Goal: Task Accomplishment & Management: Use online tool/utility

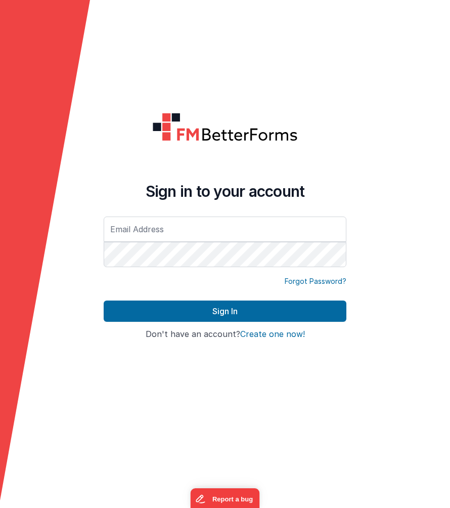
click at [177, 233] on input "text" at bounding box center [225, 228] width 243 height 25
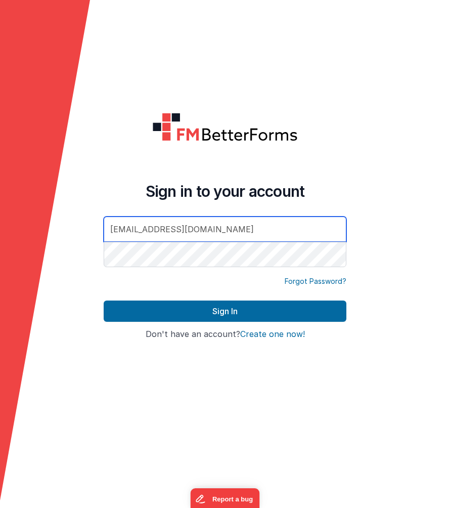
type input "[EMAIL_ADDRESS][DOMAIN_NAME]"
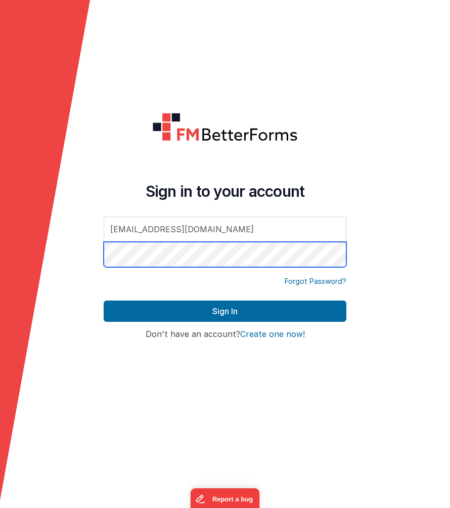
click at [104, 300] on button "Sign In" at bounding box center [225, 310] width 243 height 21
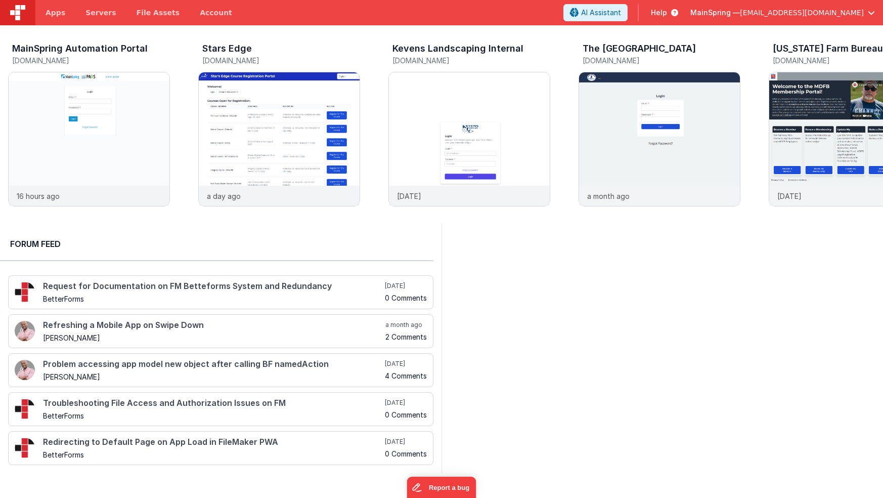
click at [450, 306] on div at bounding box center [661, 347] width 441 height 249
click at [82, 96] on img at bounding box center [89, 152] width 161 height 161
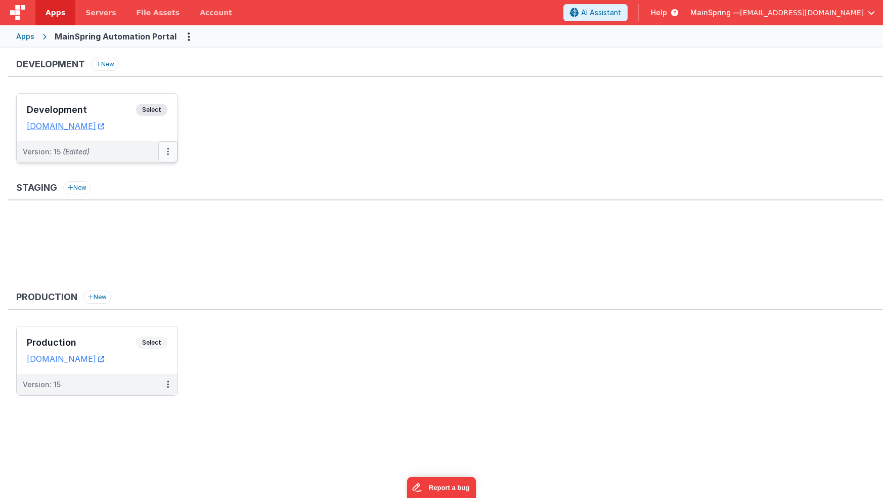
click at [171, 153] on button at bounding box center [167, 151] width 19 height 21
click at [135, 215] on link "Deploy..." at bounding box center [132, 211] width 89 height 18
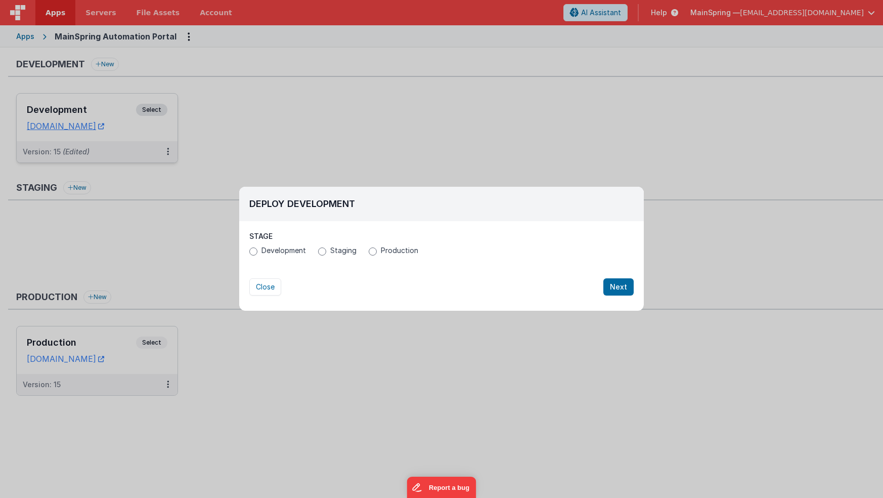
click at [390, 253] on span "Production" at bounding box center [399, 250] width 37 height 10
click at [377, 253] on input "Production" at bounding box center [373, 251] width 8 height 8
radio input "true"
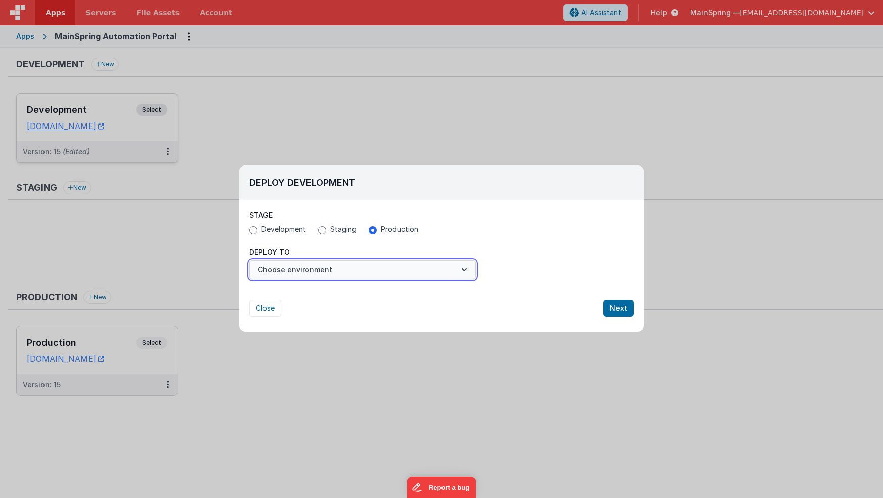
click at [450, 271] on button "Choose environment" at bounding box center [362, 269] width 227 height 19
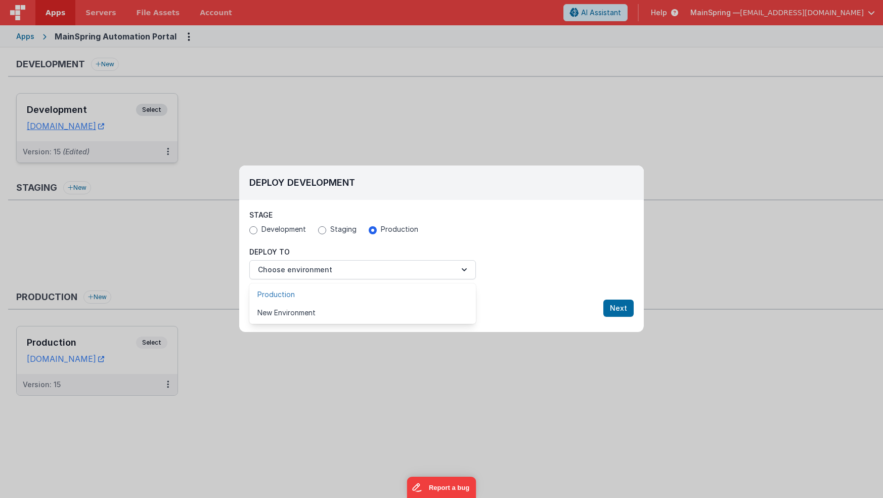
click at [434, 291] on link "Production" at bounding box center [362, 294] width 227 height 18
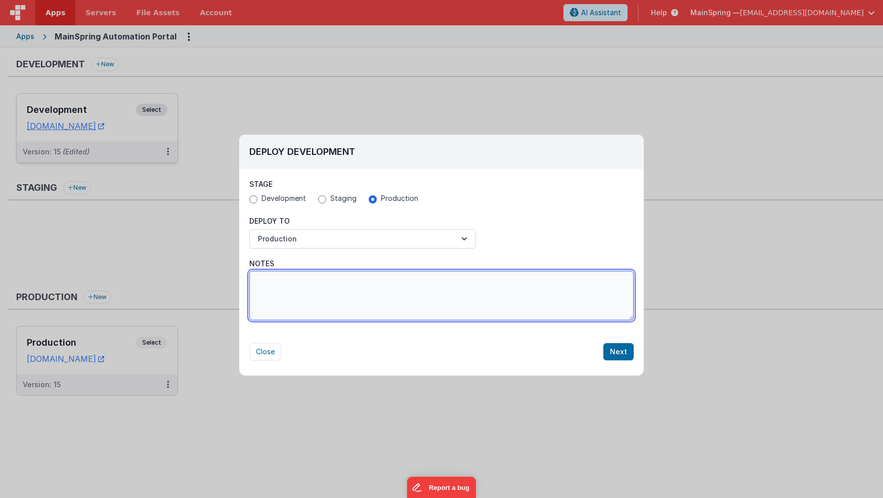
click at [450, 289] on textarea "Notes" at bounding box center [441, 296] width 384 height 50
type textarea "Added departments, priority editing, user move status"
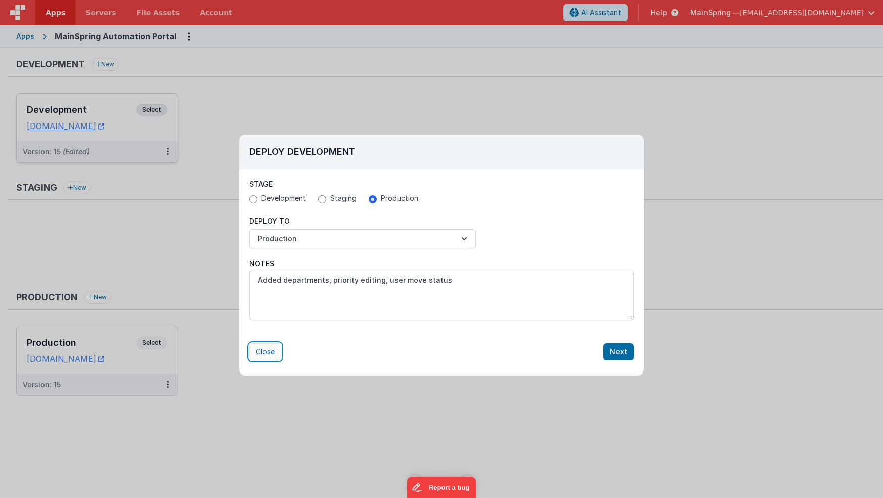
click at [256, 350] on button "Close" at bounding box center [265, 351] width 32 height 17
radio input "false"
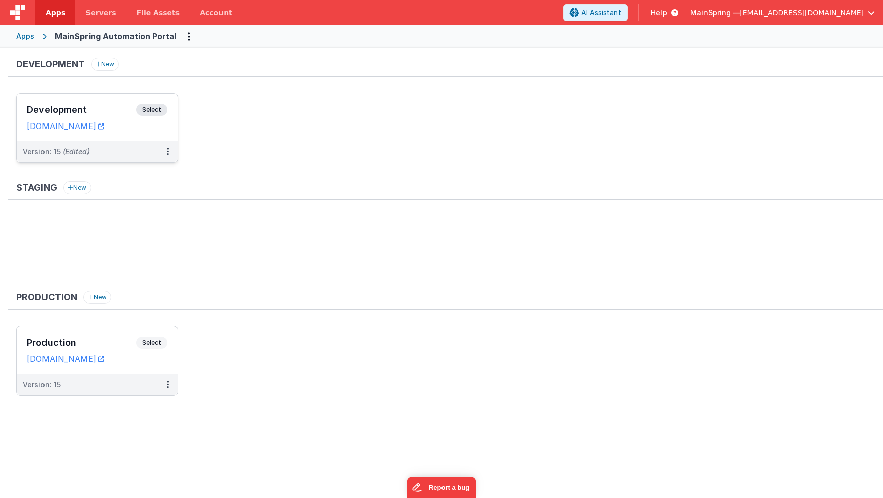
click at [126, 149] on div "Version: 15 (Edited)" at bounding box center [91, 152] width 136 height 10
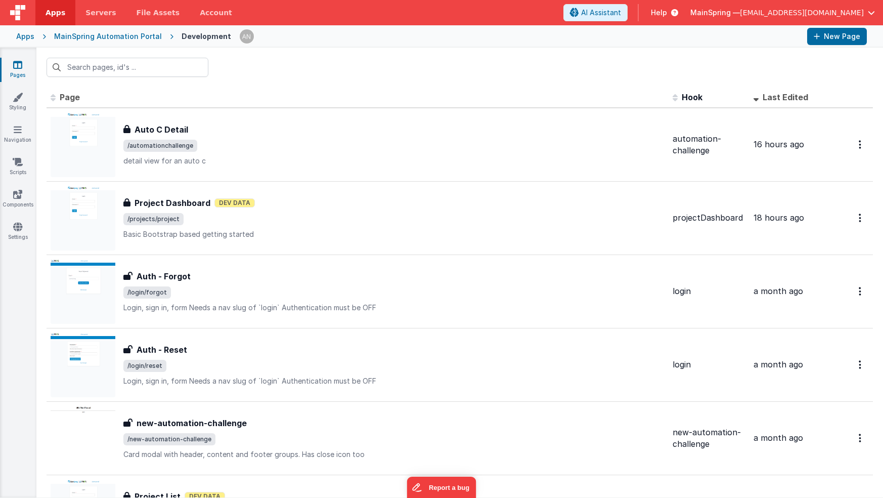
click at [209, 170] on div "Auto C Detail Auto C Detail /automationchallenge detail view for an auto c" at bounding box center [358, 144] width 614 height 65
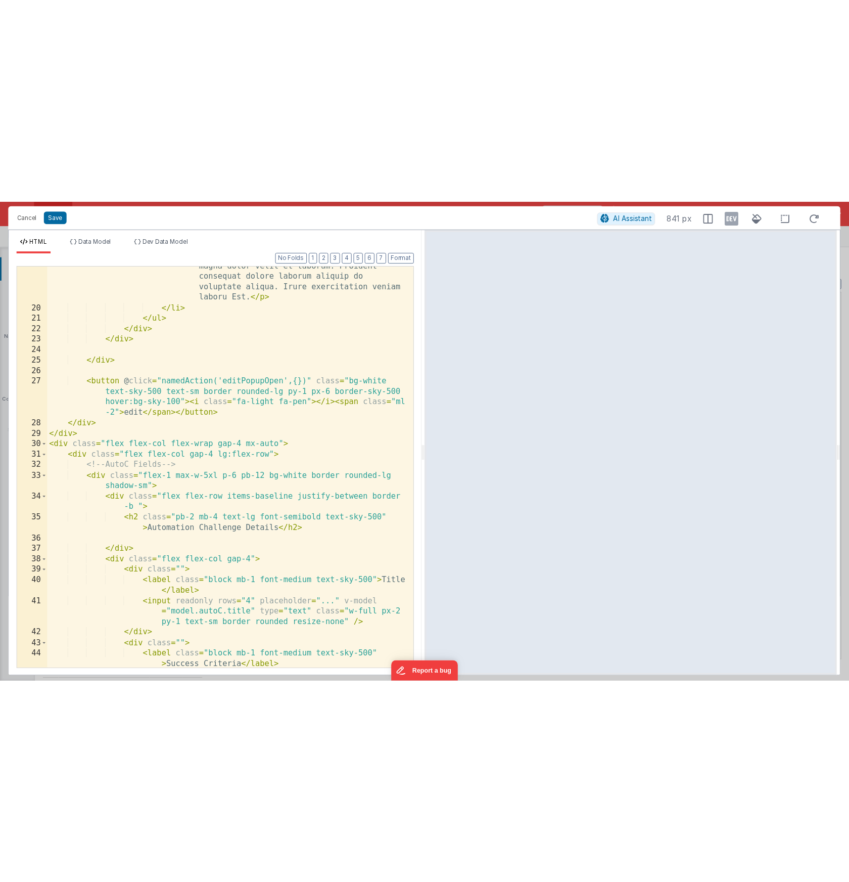
scroll to position [235, 0]
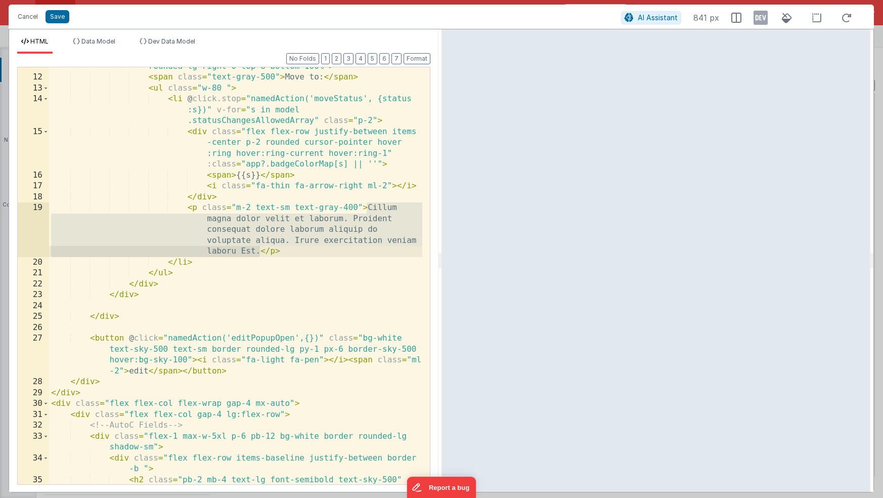
drag, startPoint x: 367, startPoint y: 208, endPoint x: 260, endPoint y: 252, distance: 115.7
click at [260, 252] on div "< div @ click.stop = "" v-if = "model.showMovePopup" class = "absolute text-bas…" at bounding box center [235, 274] width 373 height 471
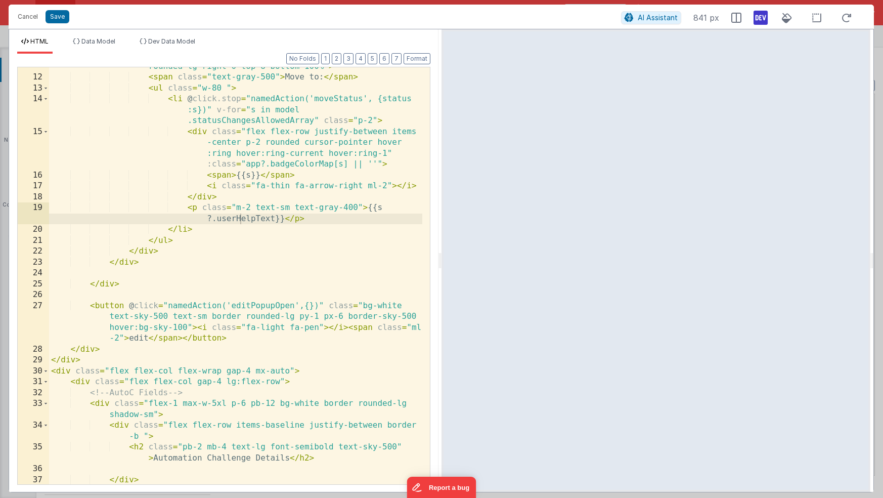
click at [450, 21] on icon at bounding box center [760, 18] width 14 height 16
click at [450, 42] on div at bounding box center [655, 260] width 429 height 462
click at [450, 21] on icon at bounding box center [760, 18] width 14 height 16
click at [51, 18] on button "Save" at bounding box center [58, 16] width 24 height 13
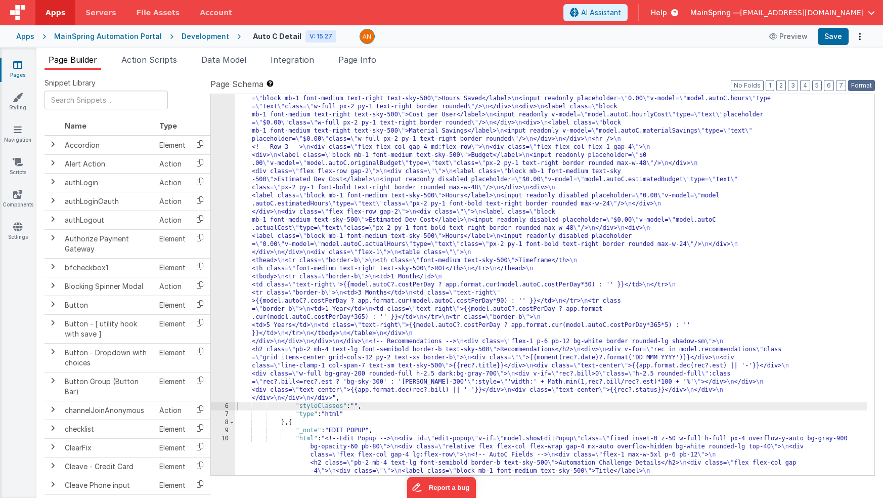
click at [450, 86] on button "Format" at bounding box center [861, 85] width 27 height 11
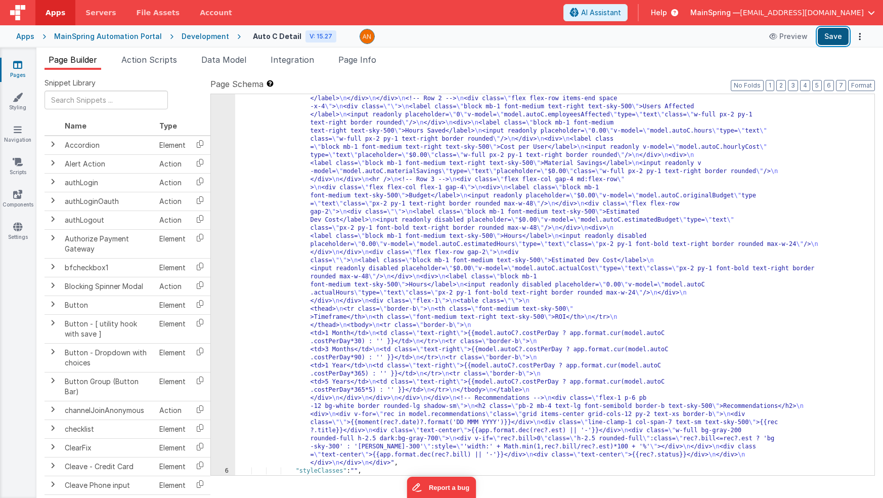
click at [450, 42] on button "Save" at bounding box center [833, 36] width 31 height 17
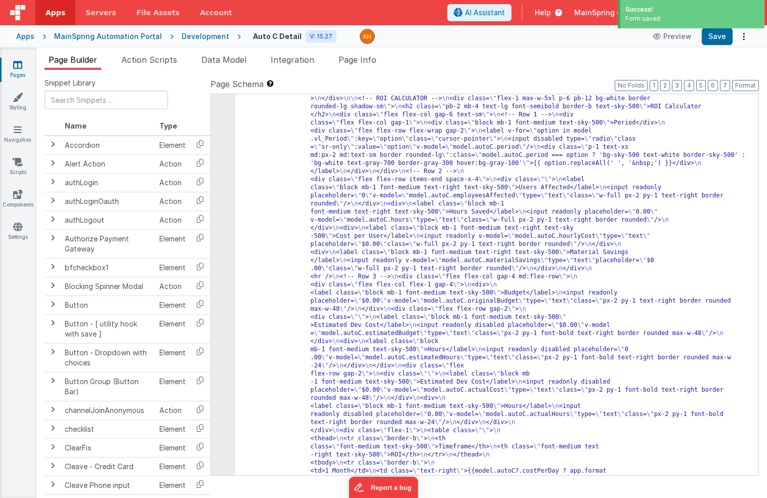
click at [450, 59] on ul "Page Builder Action Scripts Data Model Integration Page Info" at bounding box center [401, 62] width 730 height 16
click at [182, 36] on div "Development" at bounding box center [206, 36] width 48 height 10
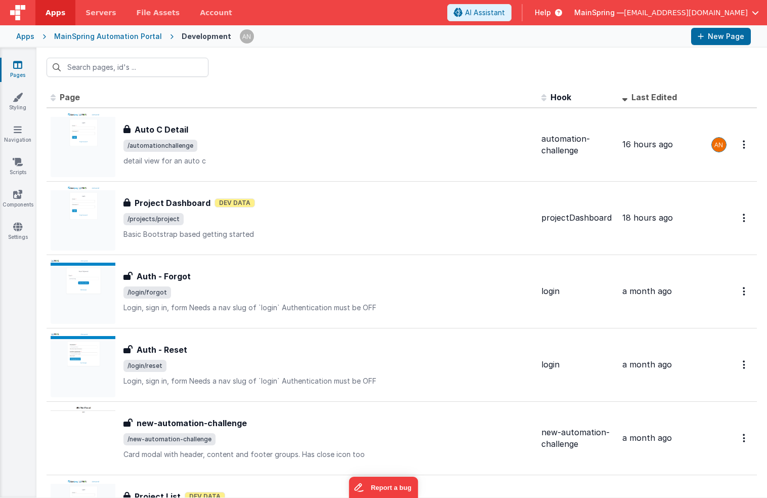
click at [82, 35] on div "MainSpring Automation Portal" at bounding box center [108, 36] width 108 height 10
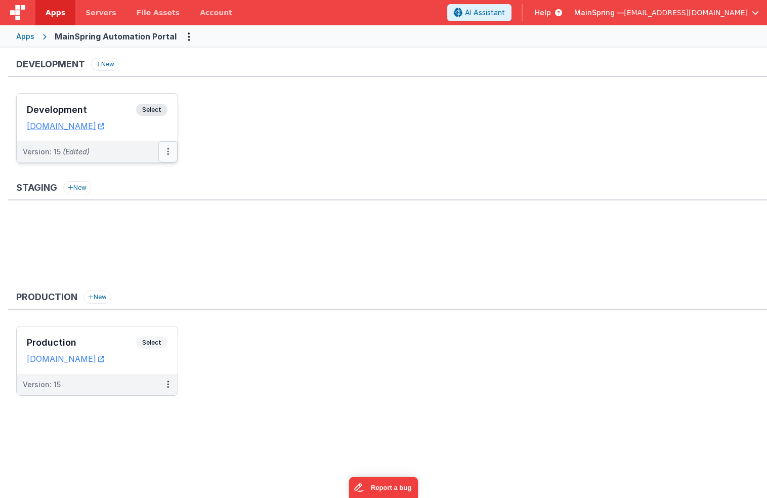
click at [169, 153] on button at bounding box center [167, 151] width 19 height 21
click at [147, 213] on link "Deploy..." at bounding box center [132, 211] width 89 height 18
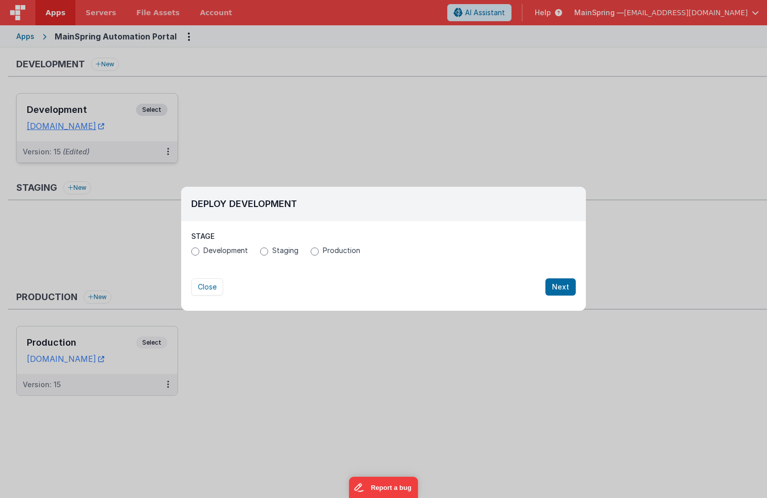
click at [321, 250] on label "Production" at bounding box center [335, 250] width 50 height 10
click at [319, 250] on input "Production" at bounding box center [314, 251] width 8 height 8
radio input "true"
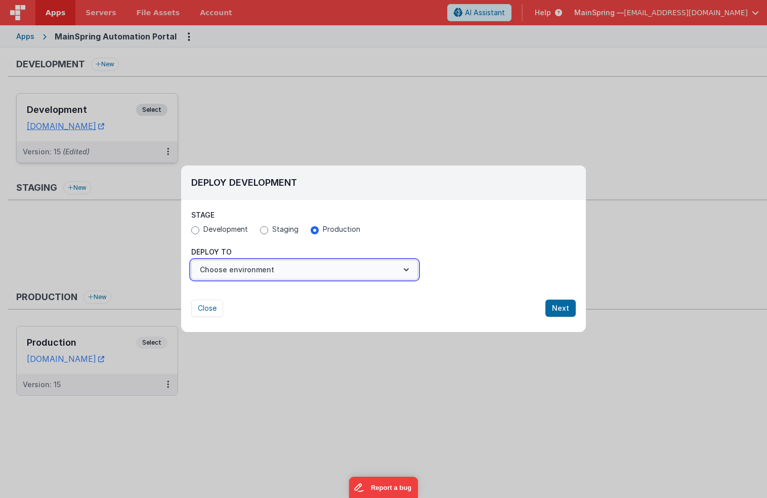
click at [298, 273] on button "Choose environment" at bounding box center [304, 269] width 227 height 19
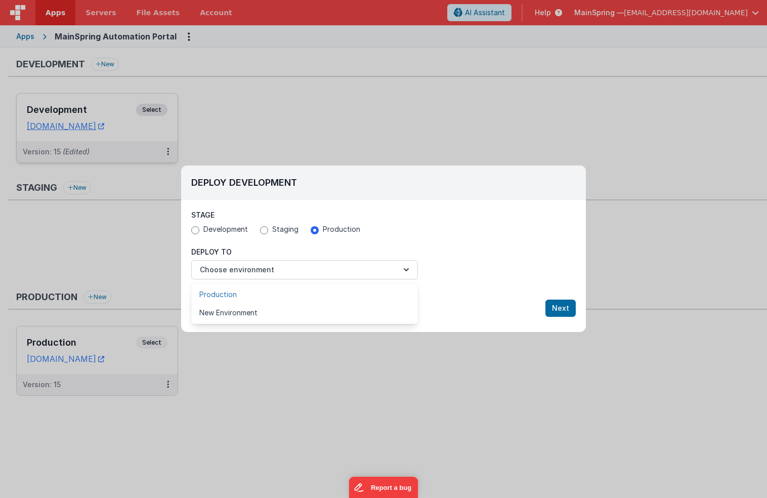
click at [276, 294] on link "Production" at bounding box center [304, 294] width 227 height 18
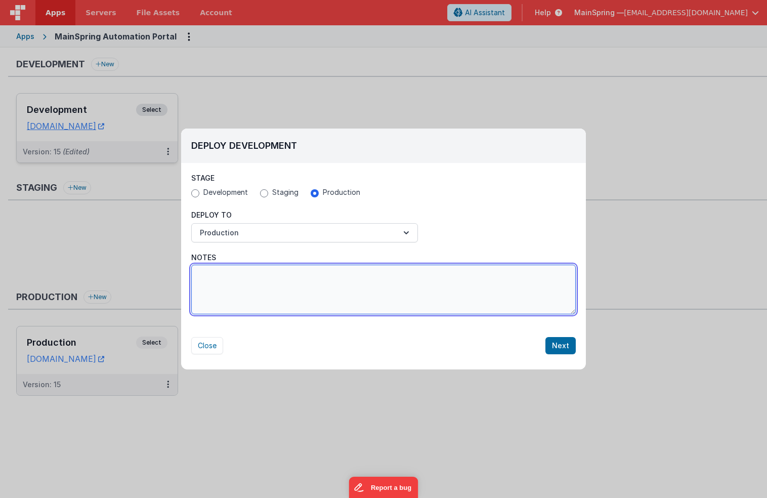
click at [300, 274] on textarea "Notes" at bounding box center [383, 289] width 384 height 50
paste textarea "Added departments, priority editing, user move status"
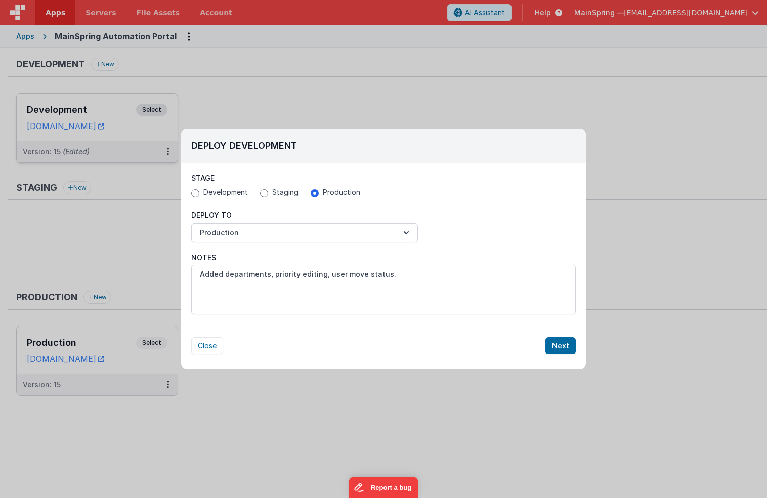
click at [418, 330] on div "Close Next" at bounding box center [383, 335] width 384 height 37
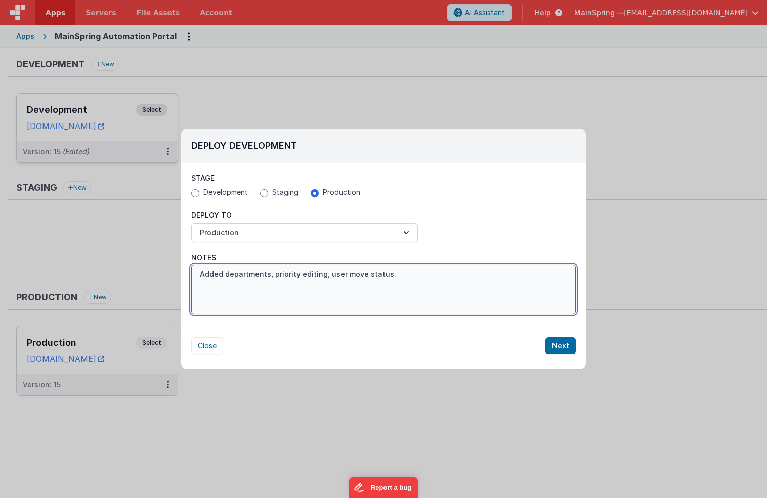
click at [342, 274] on textarea "Added departments, priority editing, user move status." at bounding box center [383, 289] width 384 height 50
type textarea "Added departments, priority editing, user can move status."
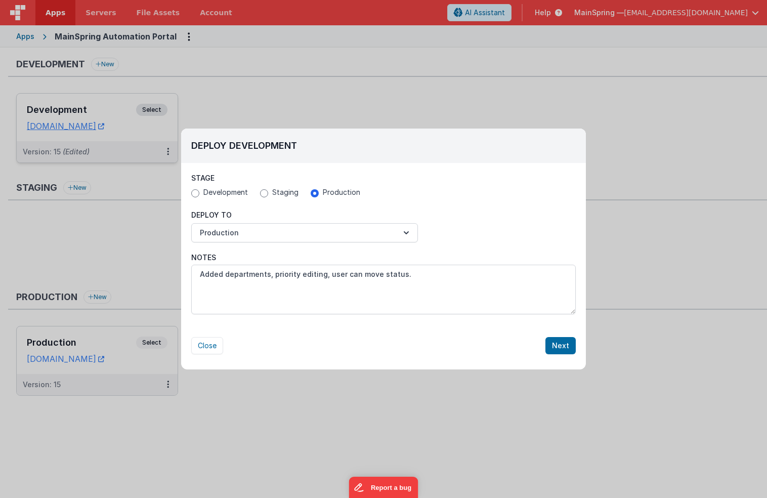
click at [382, 330] on div "Close Next" at bounding box center [383, 335] width 384 height 37
drag, startPoint x: 566, startPoint y: 350, endPoint x: 497, endPoint y: 340, distance: 70.5
click at [450, 340] on div "Close Next" at bounding box center [383, 345] width 384 height 17
click at [450, 345] on button "Next" at bounding box center [560, 345] width 30 height 17
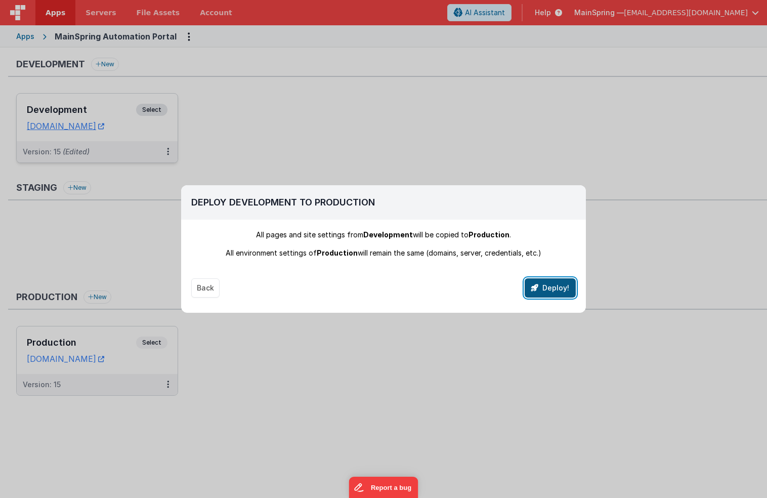
click at [450, 290] on button "Deploy!" at bounding box center [549, 287] width 51 height 19
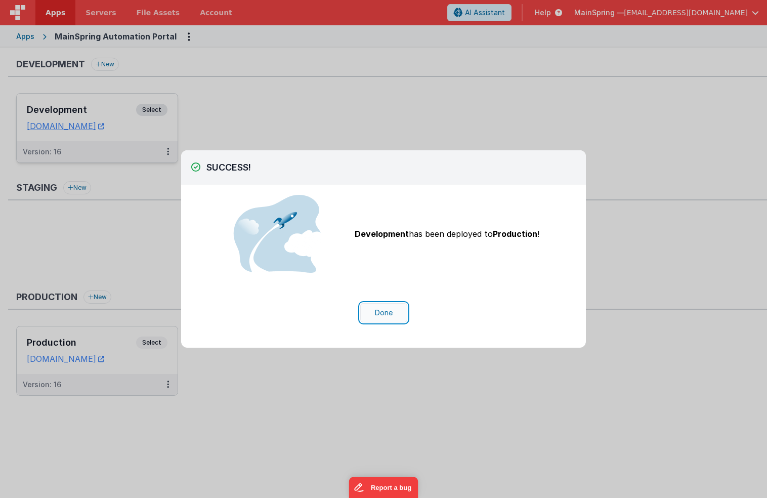
click at [384, 318] on button "Done" at bounding box center [383, 312] width 47 height 19
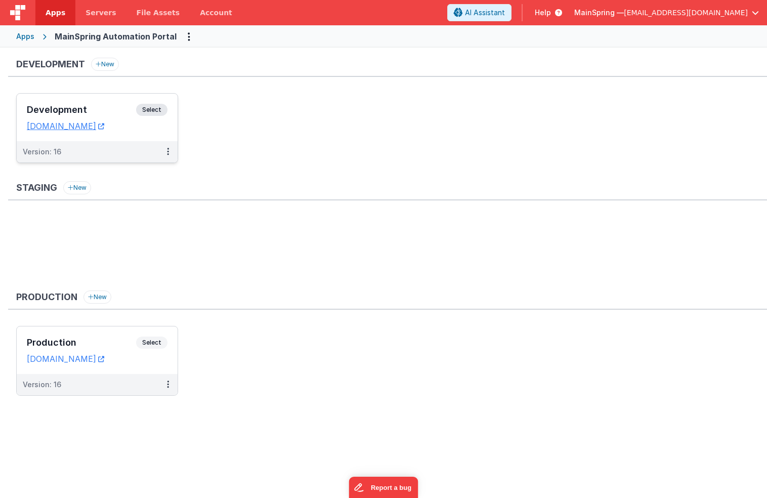
click at [334, 162] on ul "Development Select URLs [DOMAIN_NAME] Version: 16" at bounding box center [391, 133] width 750 height 80
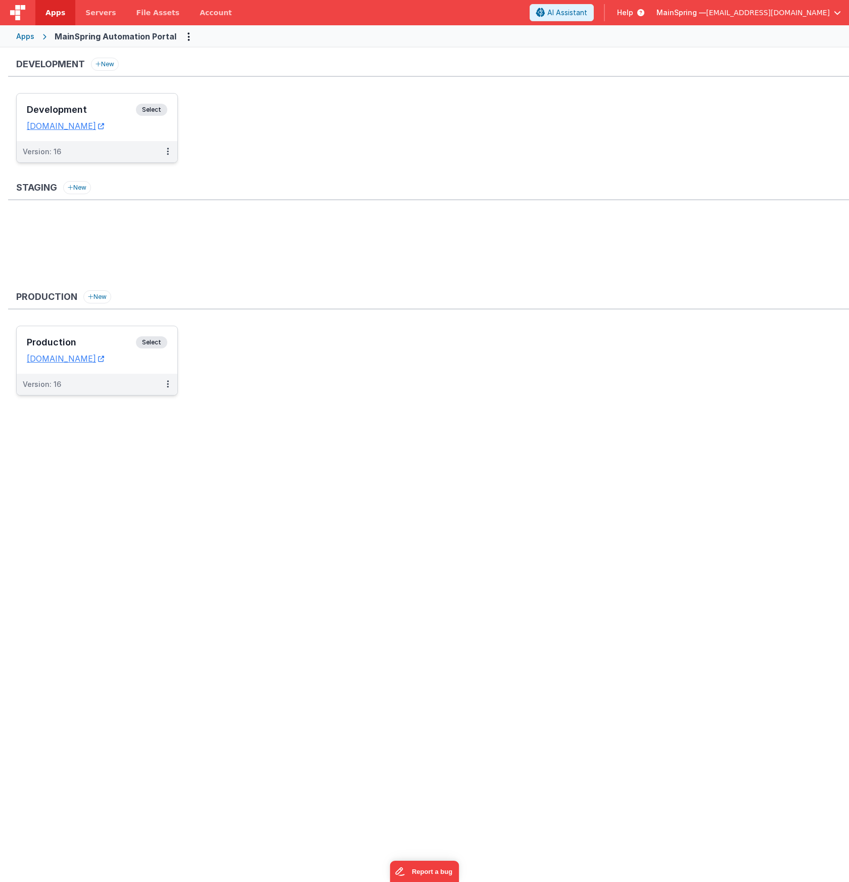
click at [101, 343] on h3 "Production" at bounding box center [81, 342] width 109 height 10
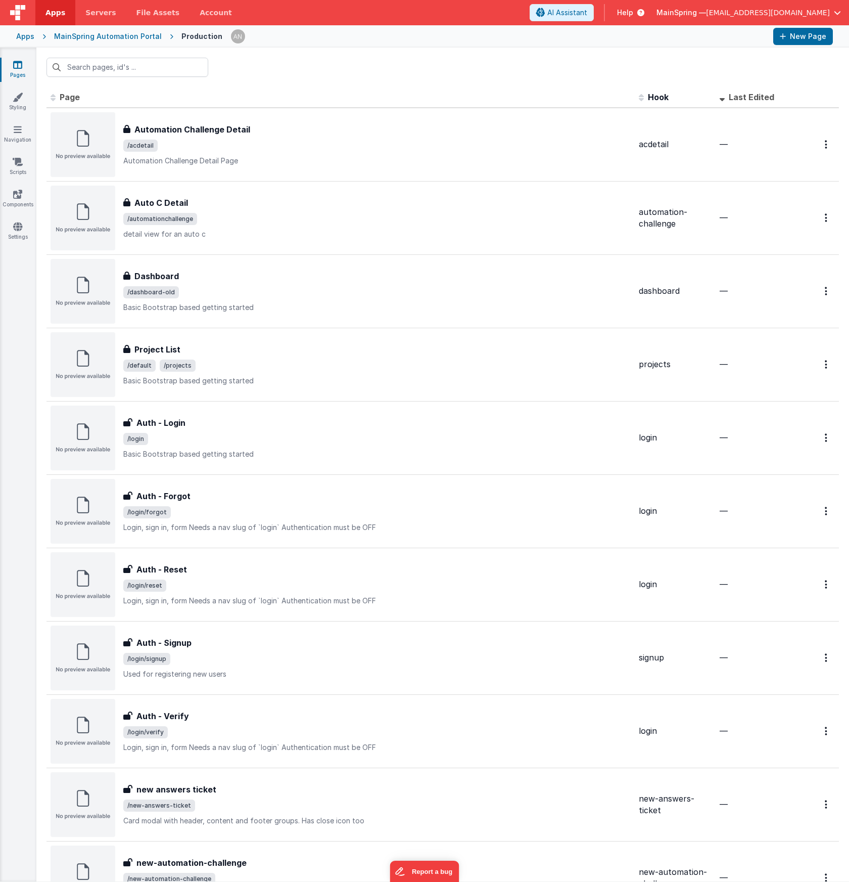
click at [116, 37] on div "MainSpring Automation Portal" at bounding box center [108, 36] width 108 height 10
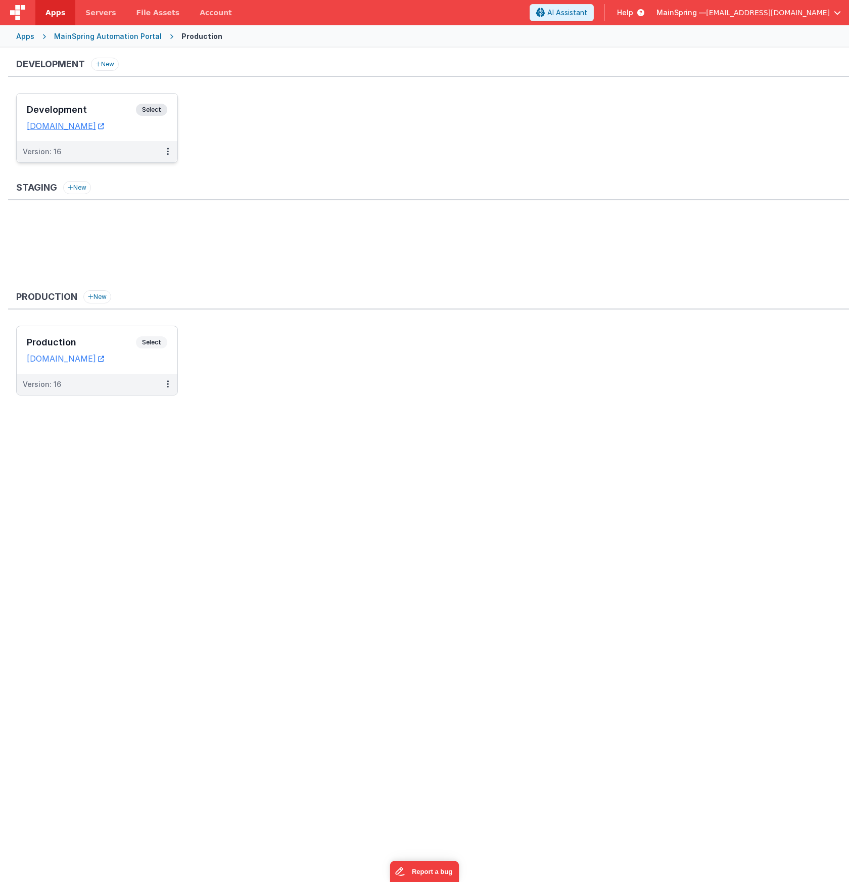
click at [84, 105] on h3 "Development" at bounding box center [81, 110] width 109 height 10
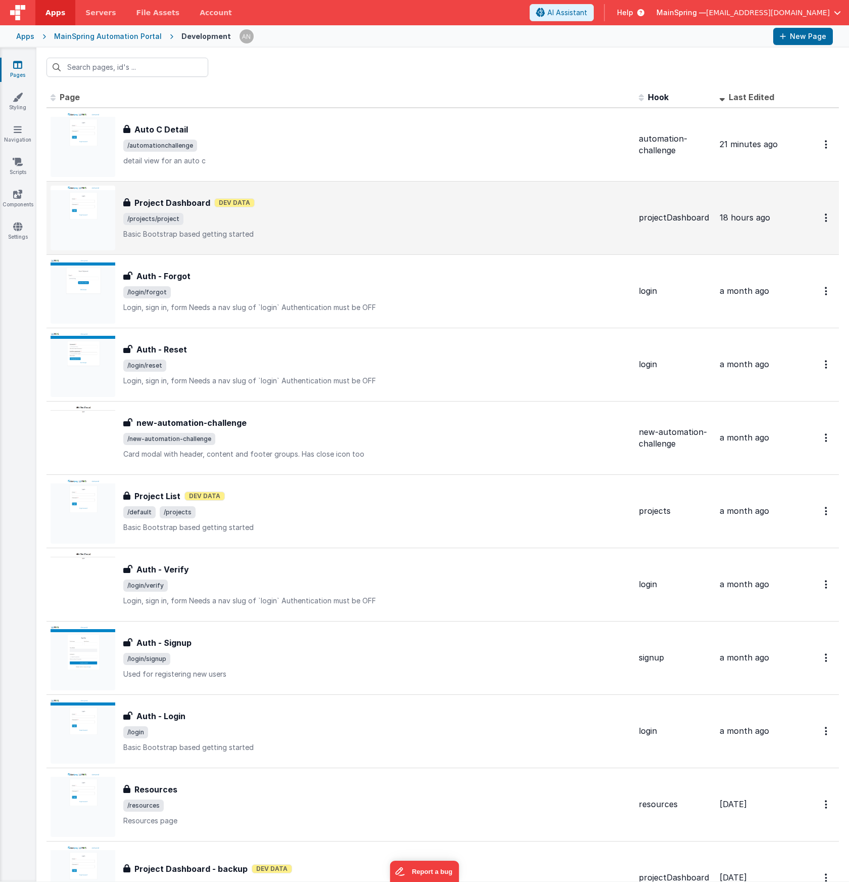
click at [243, 229] on div "Project Dashboard Project Dashboard Dev Data /projects/project Basic Bootstrap …" at bounding box center [377, 218] width 508 height 42
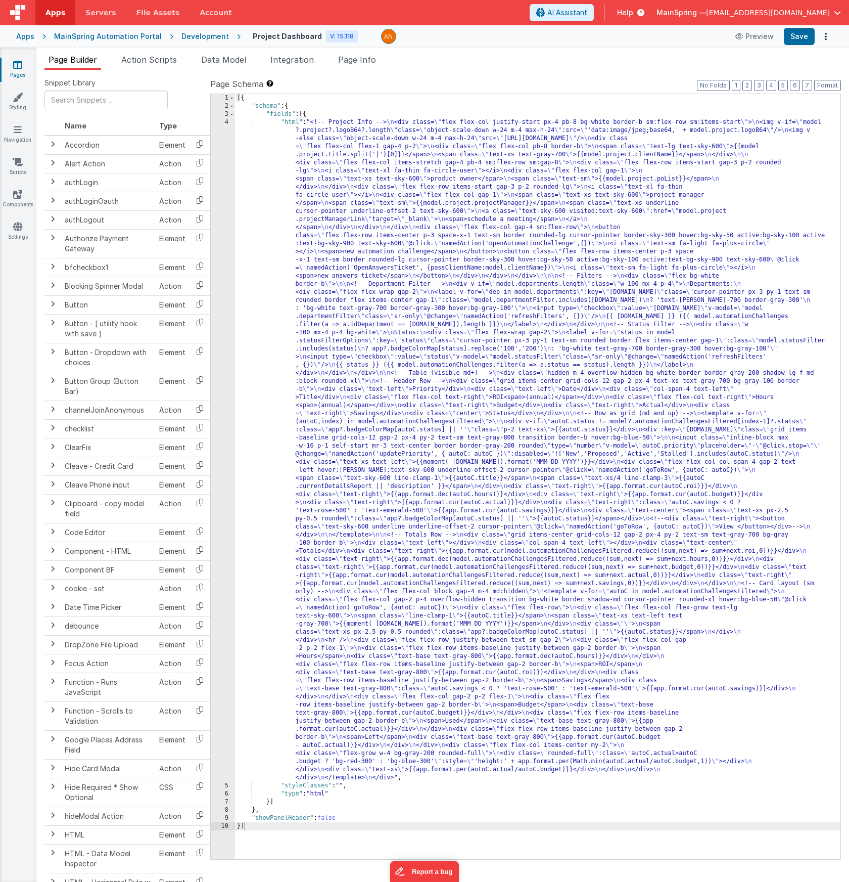
click at [116, 35] on div "MainSpring Automation Portal" at bounding box center [108, 36] width 108 height 10
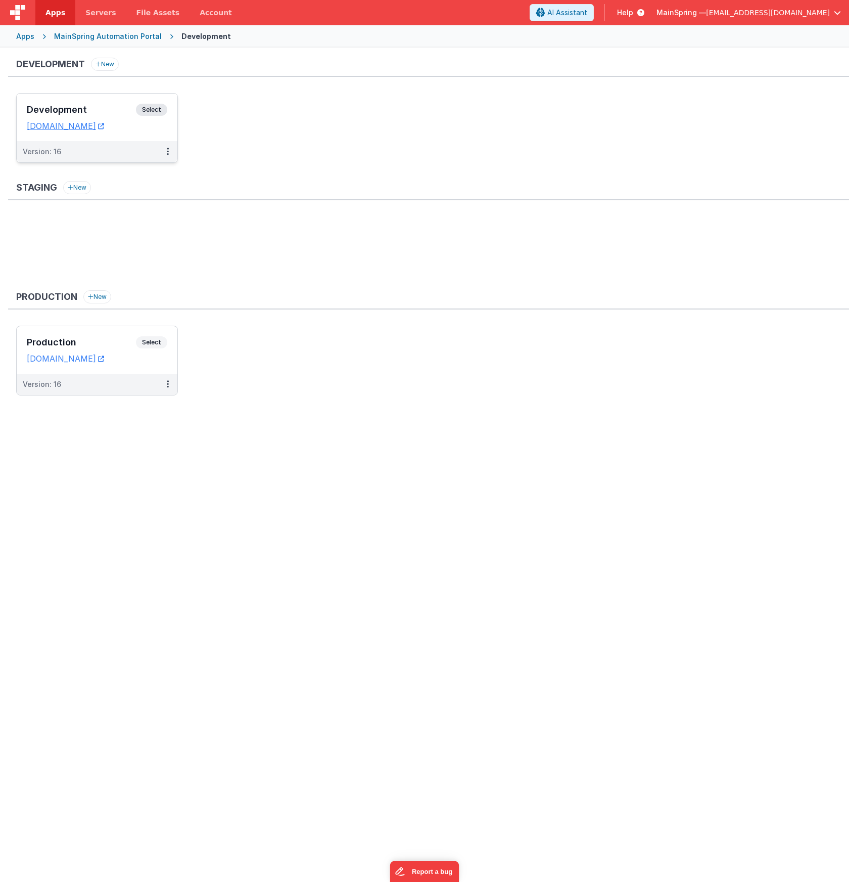
click at [145, 152] on div "Version: 16" at bounding box center [91, 152] width 136 height 10
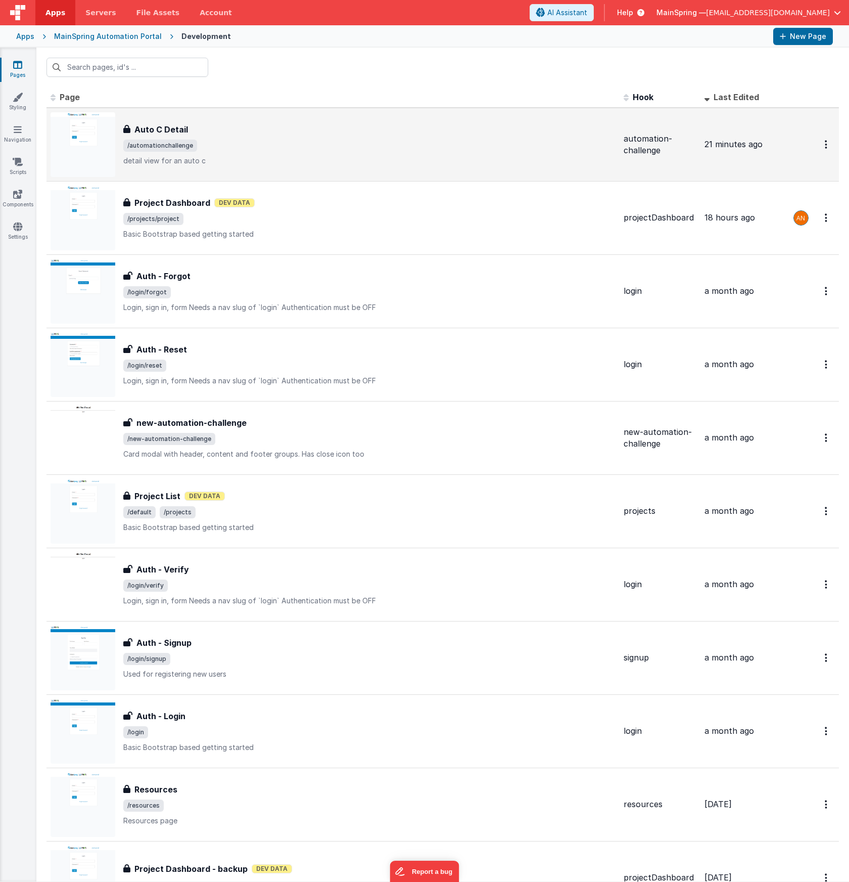
click at [248, 154] on div "Auto C Detail Auto C Detail /automationchallenge detail view for an auto c" at bounding box center [369, 144] width 492 height 42
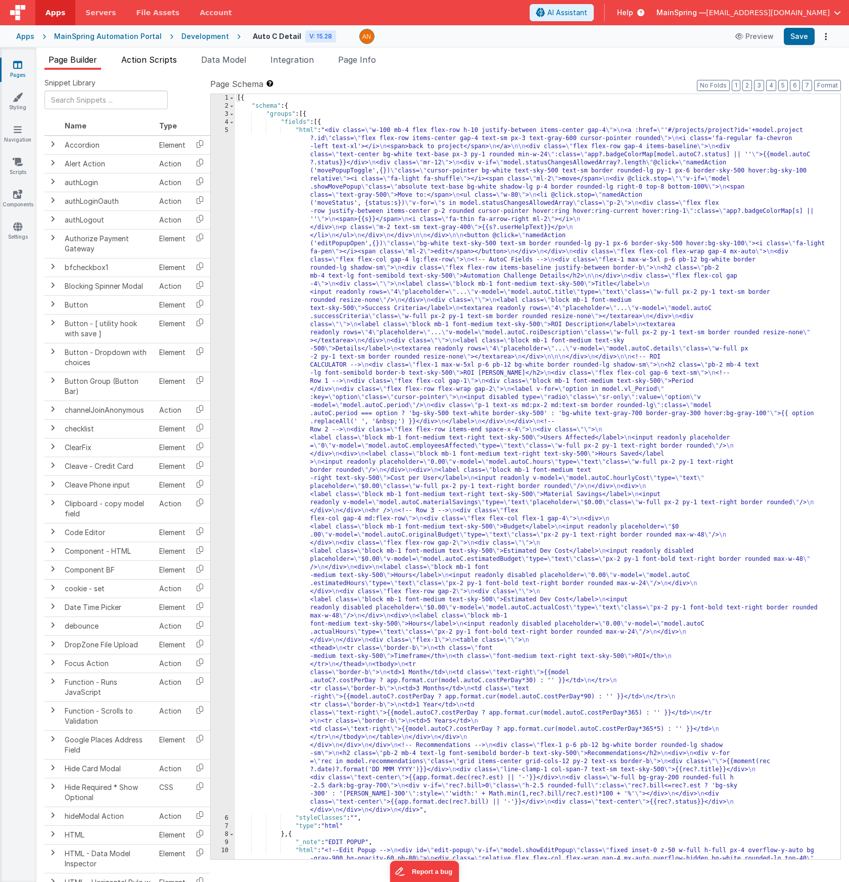
click at [153, 60] on span "Action Scripts" at bounding box center [149, 60] width 56 height 10
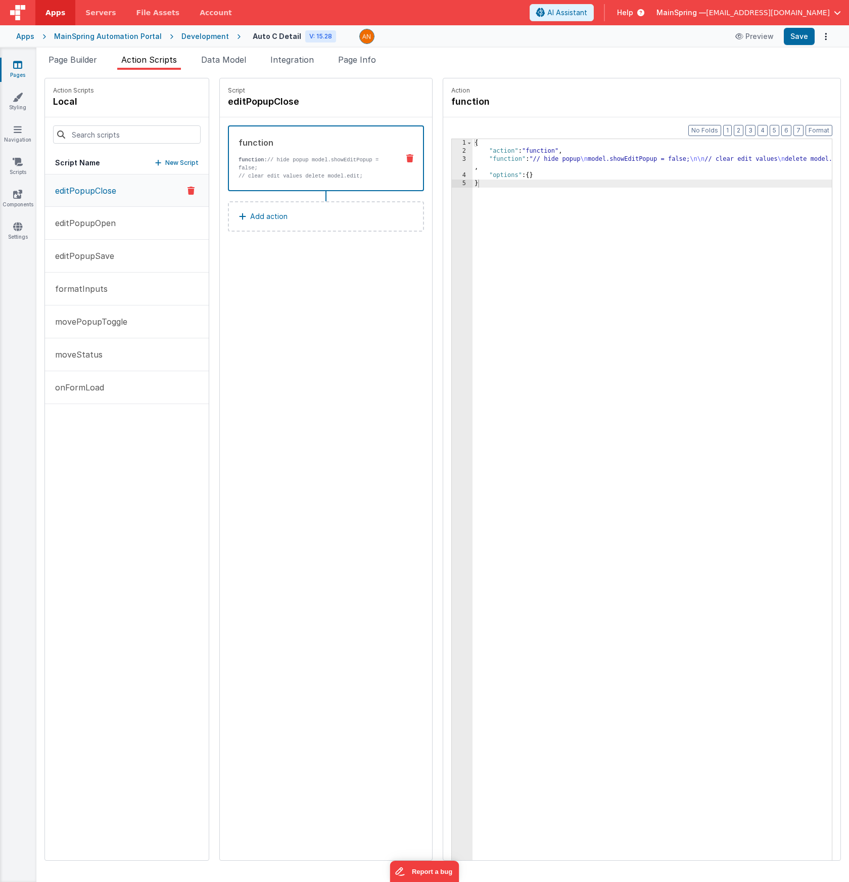
drag, startPoint x: 87, startPoint y: 65, endPoint x: 108, endPoint y: 64, distance: 20.8
click at [108, 64] on ul "Page Builder Action Scripts Data Model Integration Page Info" at bounding box center [442, 62] width 813 height 16
click at [132, 355] on button "moveStatus" at bounding box center [127, 354] width 164 height 33
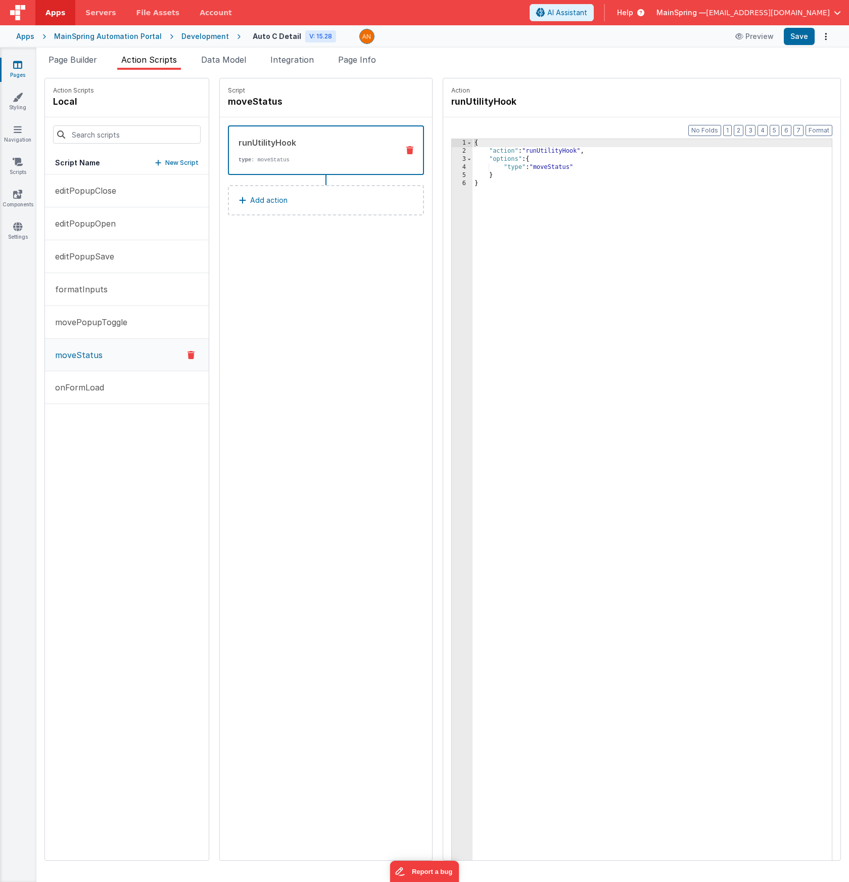
click at [261, 200] on button "Add action" at bounding box center [326, 200] width 196 height 30
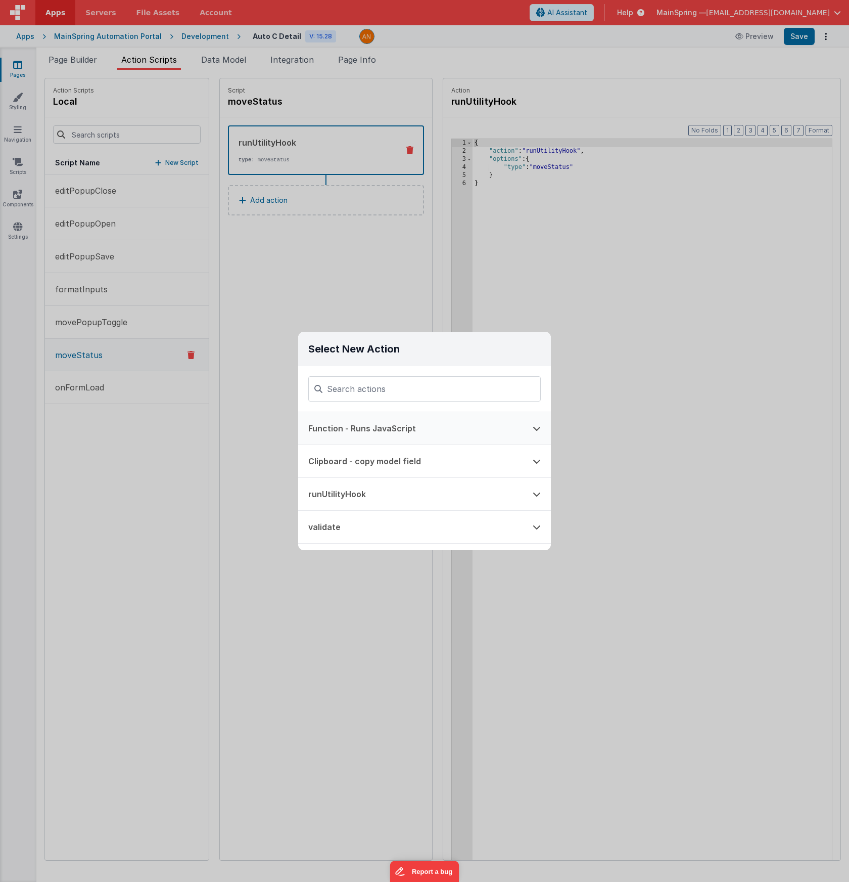
click at [370, 413] on button "Function - Runs JavaScript" at bounding box center [410, 428] width 225 height 32
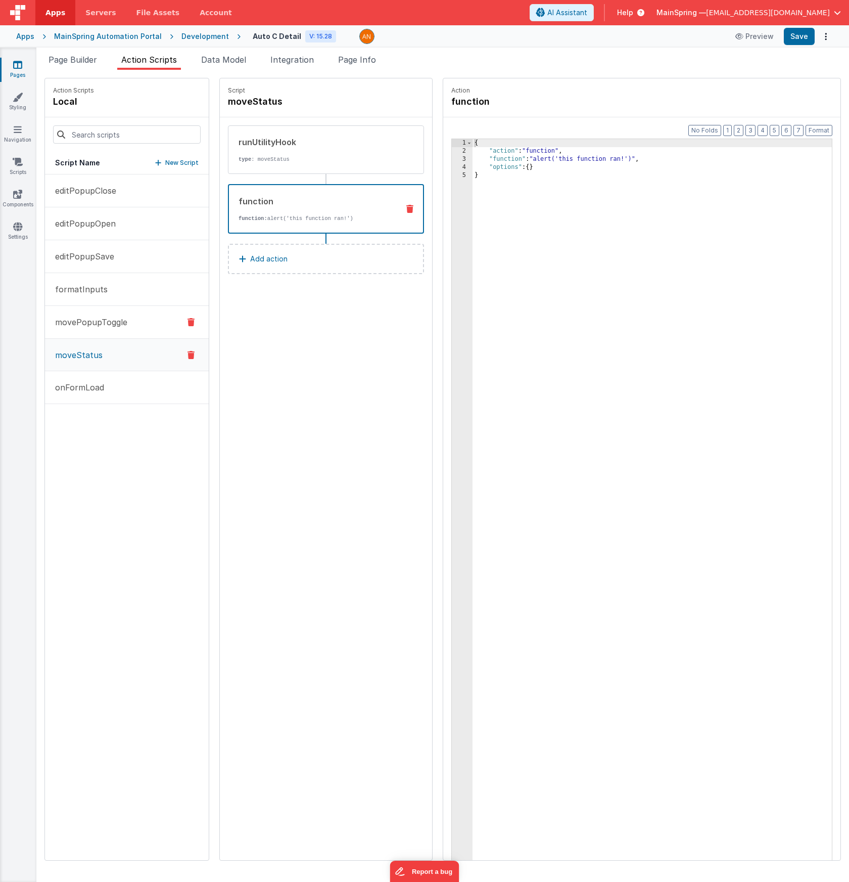
click at [94, 320] on p "movePopupToggle" at bounding box center [88, 322] width 78 height 12
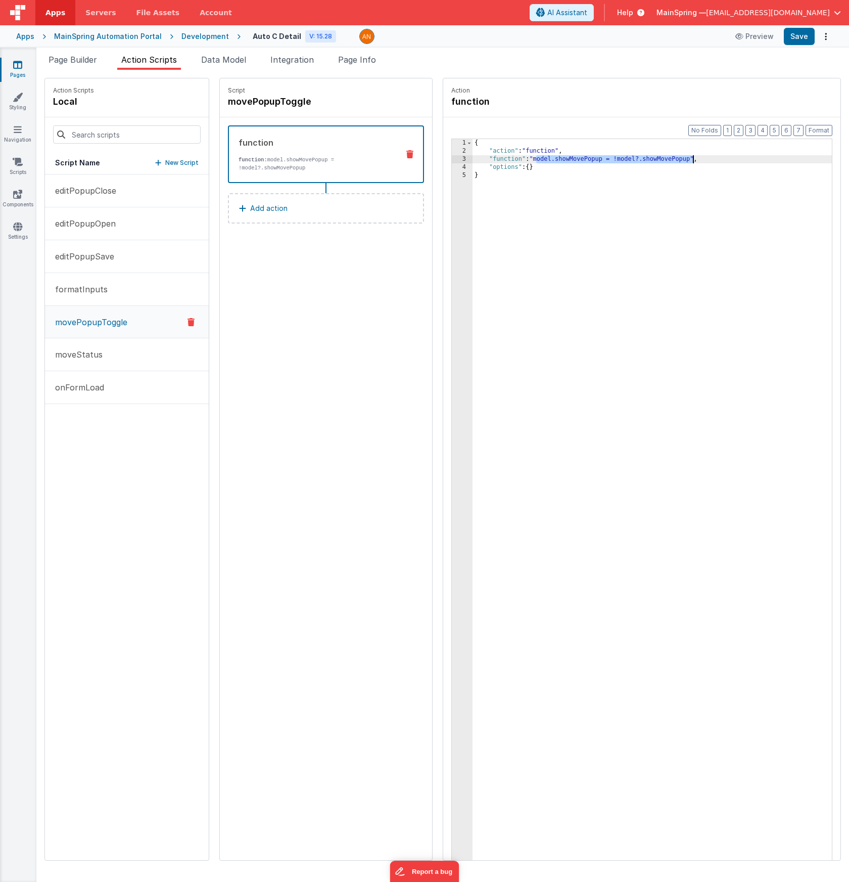
drag, startPoint x: 506, startPoint y: 160, endPoint x: 663, endPoint y: 157, distance: 156.8
click at [450, 157] on div "{ "action" : "function" , "function" : "model.showMovePopup = !model?.showMoveP…" at bounding box center [667, 523] width 389 height 769
click at [69, 361] on button "moveStatus" at bounding box center [127, 354] width 164 height 33
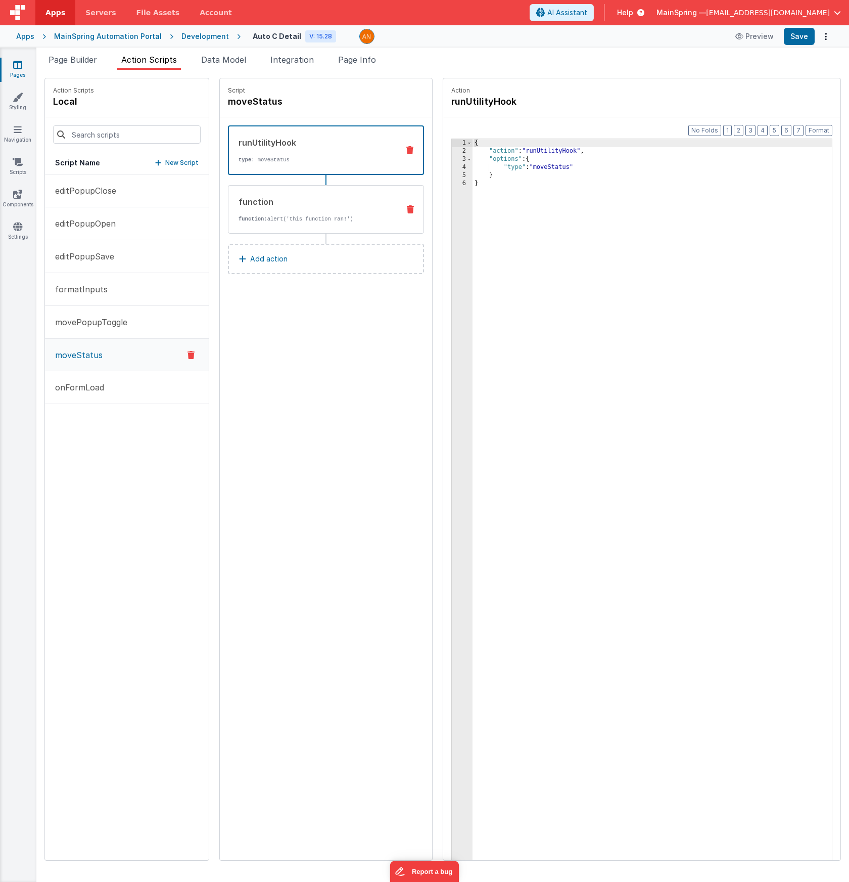
click at [257, 209] on div "function function: alert('this function ran!')" at bounding box center [310, 209] width 163 height 27
drag, startPoint x: 507, startPoint y: 160, endPoint x: 606, endPoint y: 157, distance: 99.6
click at [450, 157] on div "{ "action" : "function" , "function" : "alert('this function ran!')" , "options…" at bounding box center [667, 523] width 389 height 769
paste textarea
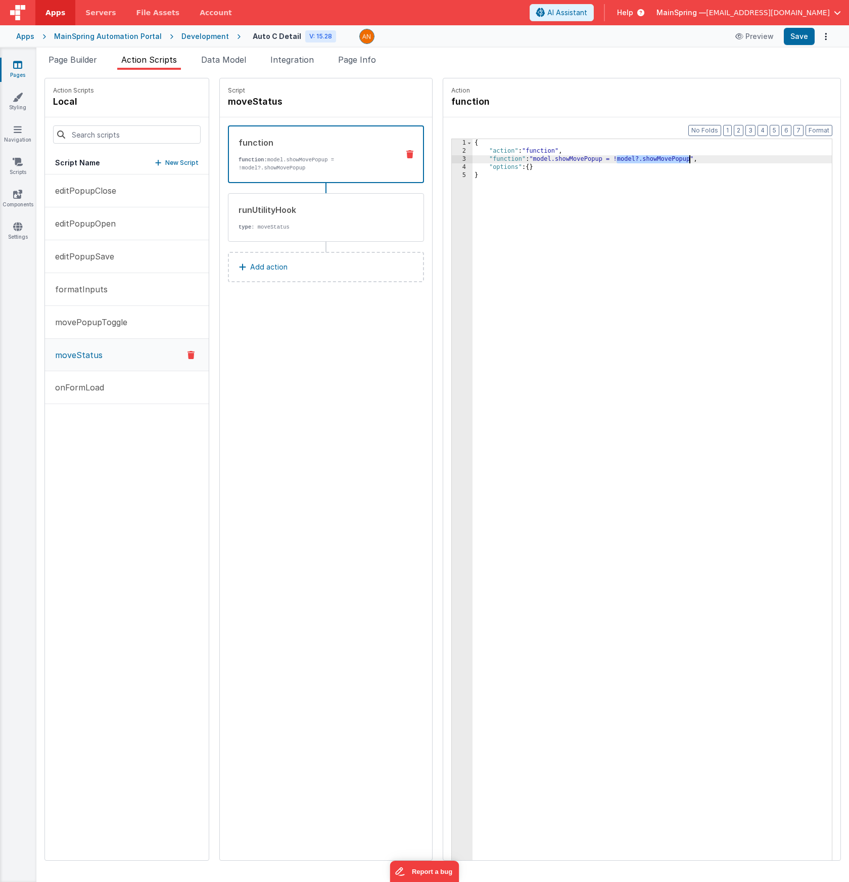
drag, startPoint x: 588, startPoint y: 158, endPoint x: 661, endPoint y: 158, distance: 73.3
click at [450, 158] on div "{ "action" : "function" , "function" : "model.showMovePopup = !model?.showMoveP…" at bounding box center [667, 523] width 389 height 769
click at [337, 372] on div "Script moveStatus function function: model.showMovePopup = false runUtilityHook…" at bounding box center [326, 469] width 212 height 782
click at [450, 36] on button "Save" at bounding box center [799, 36] width 31 height 17
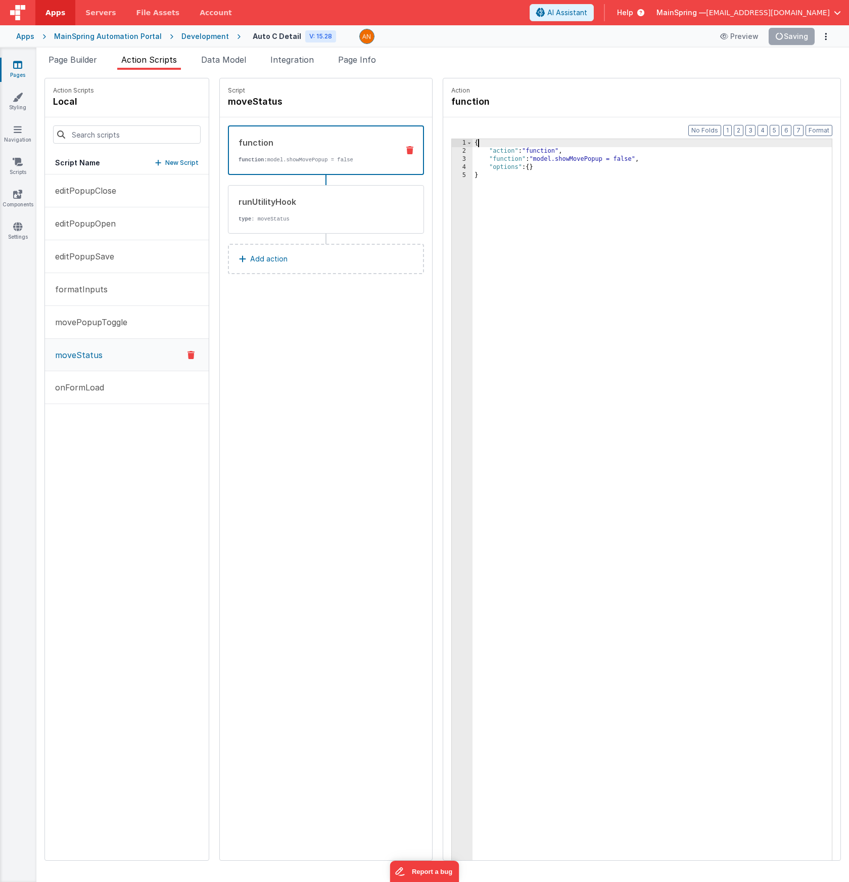
click at [450, 142] on div "{ "action" : "function" , "function" : "model.showMovePopup = false" , "options…" at bounding box center [667, 523] width 389 height 769
click at [450, 36] on button "Save" at bounding box center [799, 36] width 31 height 17
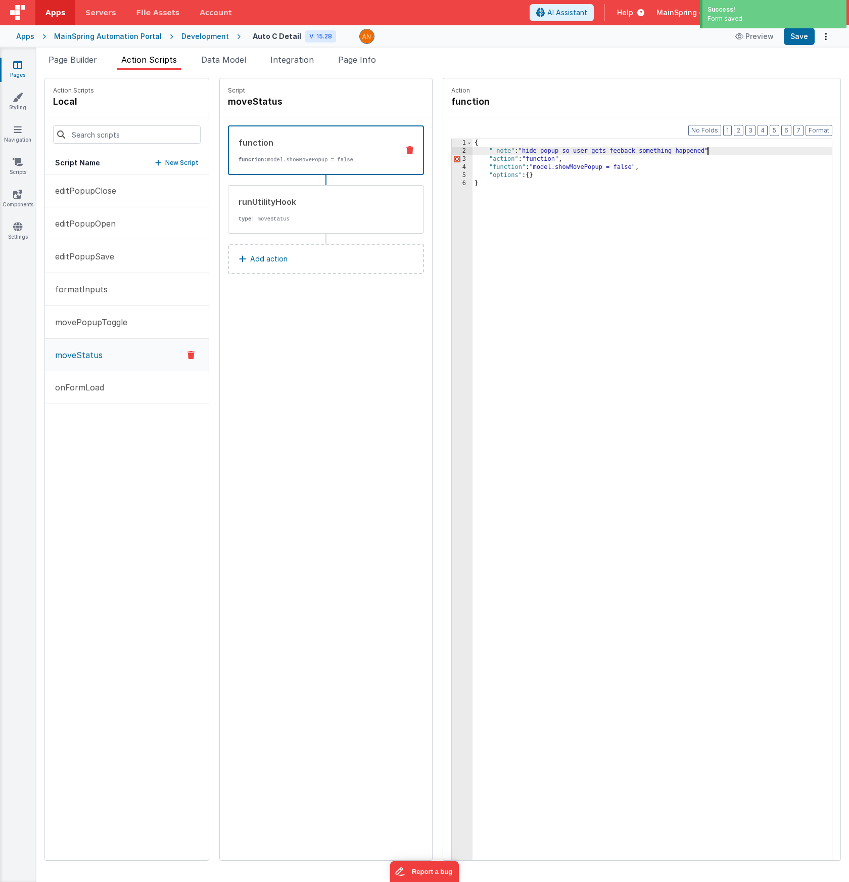
click at [450, 153] on div "{ "_note" : "hide popup so user gets feeback something happened" "action" : "fu…" at bounding box center [667, 523] width 389 height 769
click at [450, 43] on button "Save" at bounding box center [799, 36] width 31 height 17
